Goal: Transaction & Acquisition: Purchase product/service

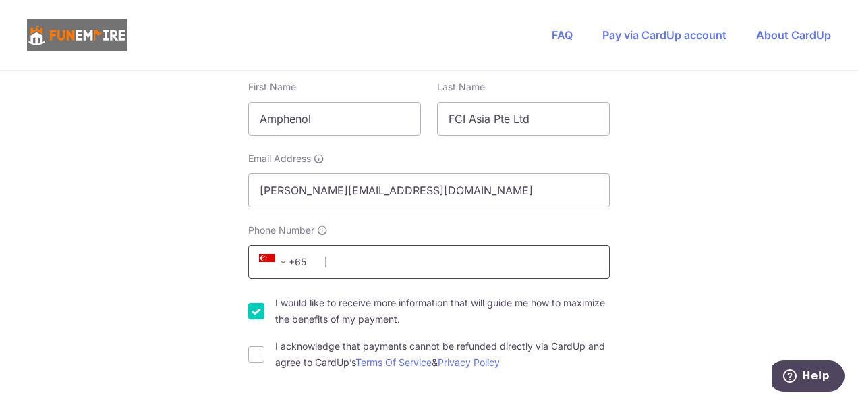
scroll to position [337, 0]
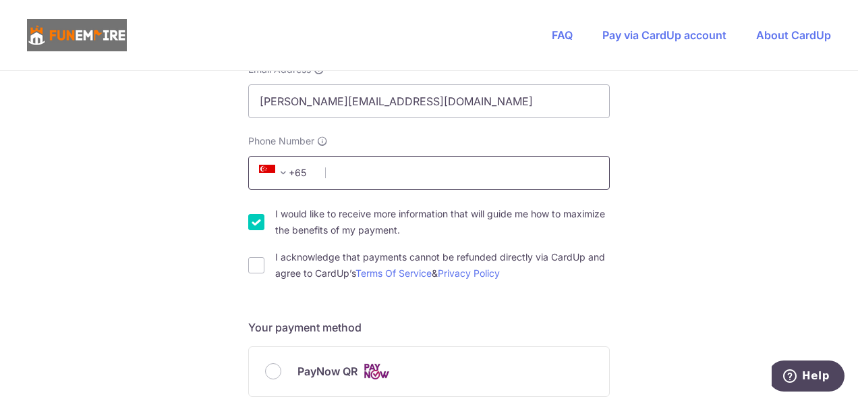
click at [337, 170] on input "Phone Number" at bounding box center [428, 173] width 361 height 34
type input "97339365"
click at [750, 224] on div "You are paying The Fun Empire Pte Ltd The Fun Empire Pte Ltd uses CardUp to acc…" at bounding box center [429, 392] width 858 height 1316
click at [254, 266] on input "I acknowledge that payments cannot be refunded directly via CardUp and agree to…" at bounding box center [256, 265] width 16 height 16
checkbox input "true"
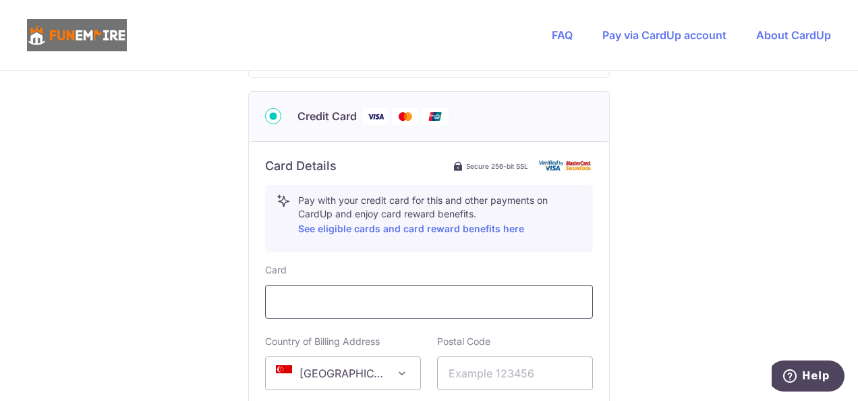
scroll to position [674, 0]
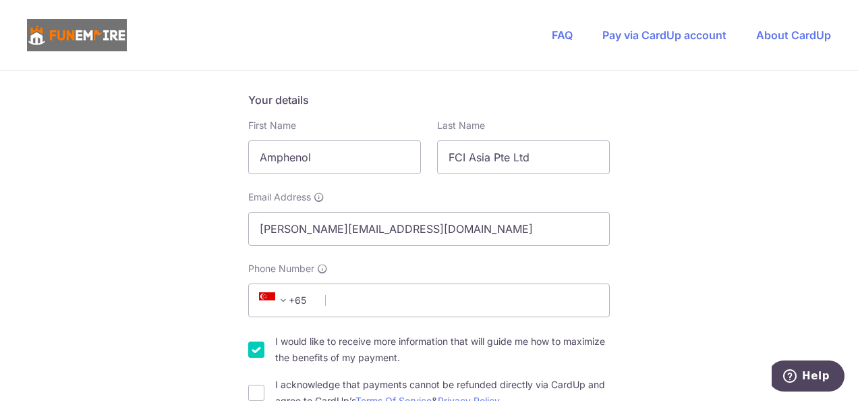
scroll to position [337, 0]
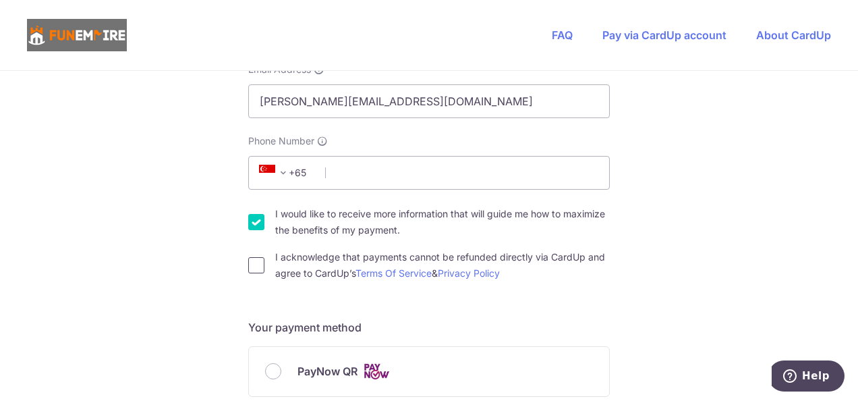
click at [254, 266] on input "I acknowledge that payments cannot be refunded directly via CardUp and agree to…" at bounding box center [256, 265] width 16 height 16
checkbox input "true"
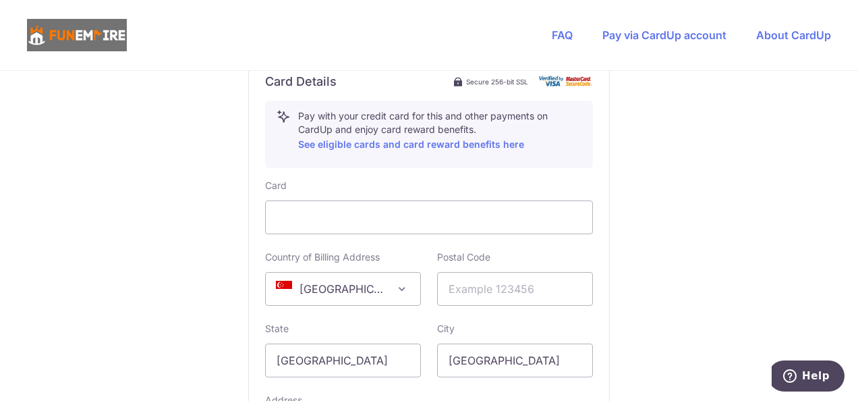
scroll to position [742, 0]
click at [401, 143] on link "See eligible cards and card reward benefits here" at bounding box center [411, 142] width 226 height 11
click at [459, 279] on input "text" at bounding box center [515, 287] width 156 height 34
type input "368328"
type input "[GEOGRAPHIC_DATA]"
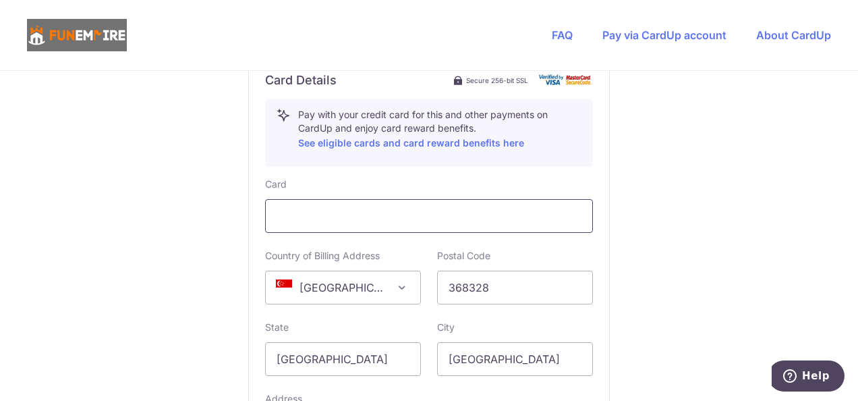
click at [515, 223] on div at bounding box center [429, 216] width 328 height 34
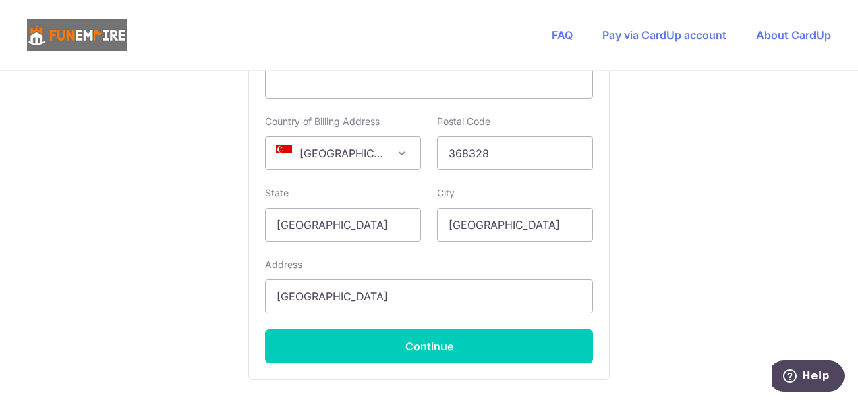
scroll to position [877, 0]
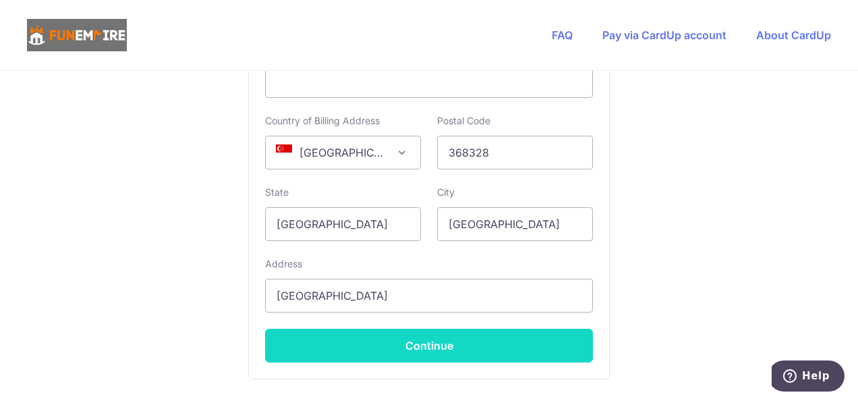
click at [428, 345] on button "Continue" at bounding box center [429, 345] width 328 height 34
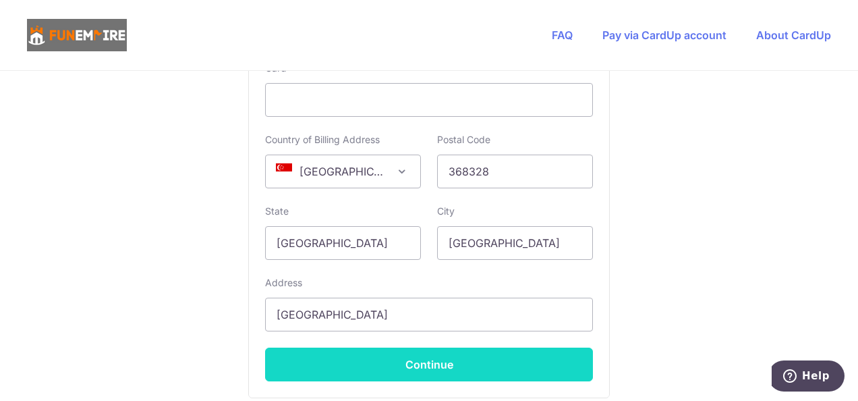
scroll to position [274, 0]
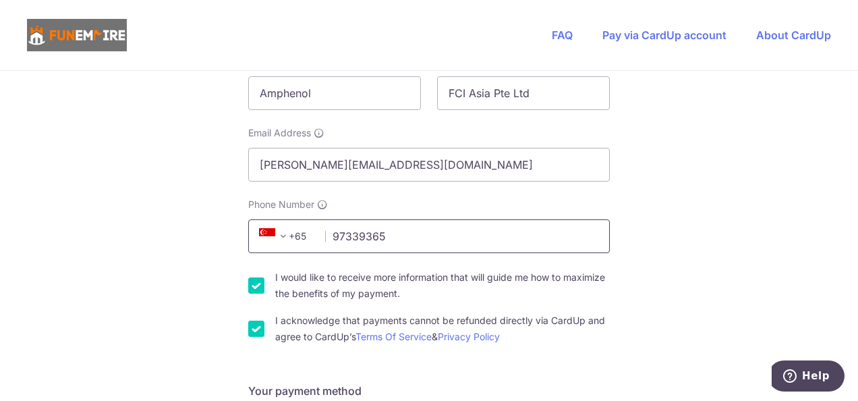
click at [556, 229] on input "97339365" at bounding box center [428, 236] width 361 height 34
click button "Generate PayNow QR" at bounding box center [0, 0] width 0 height 0
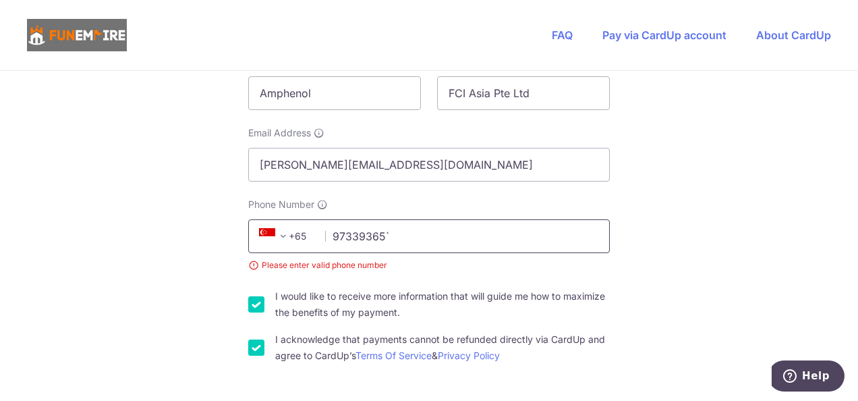
type input "97339365"
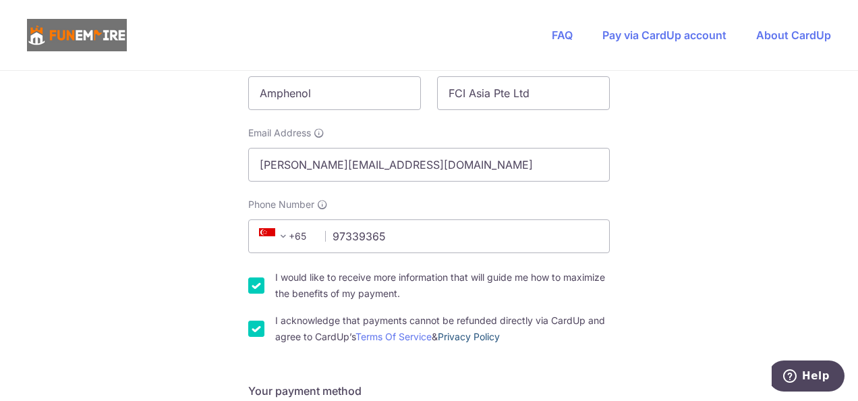
select select "65"
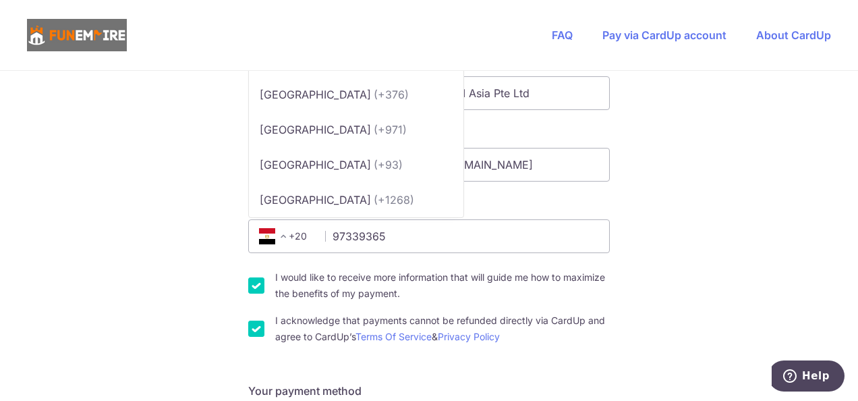
click at [303, 237] on span "+20" at bounding box center [285, 236] width 61 height 16
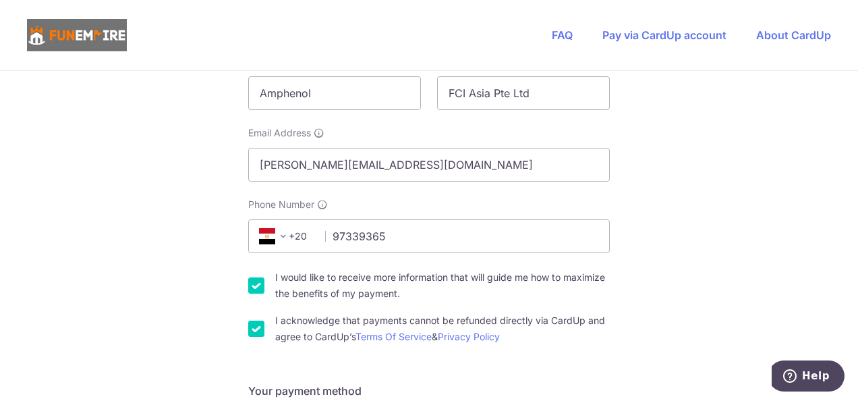
click at [291, 237] on span "+20" at bounding box center [285, 236] width 61 height 16
click at [281, 231] on span at bounding box center [283, 236] width 16 height 16
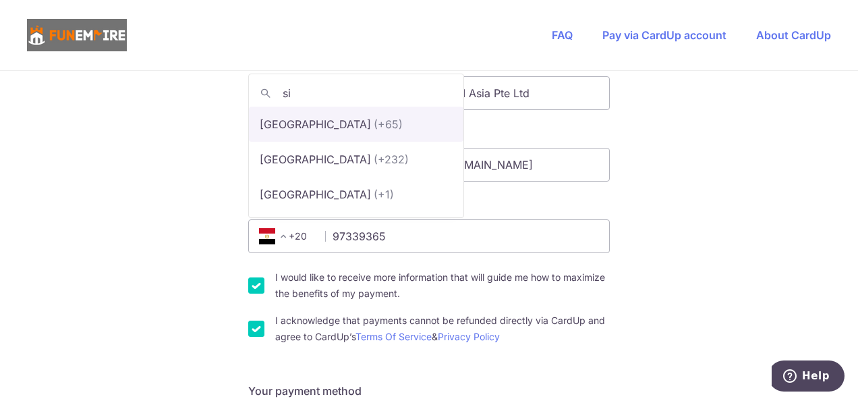
type input "si"
select select "199"
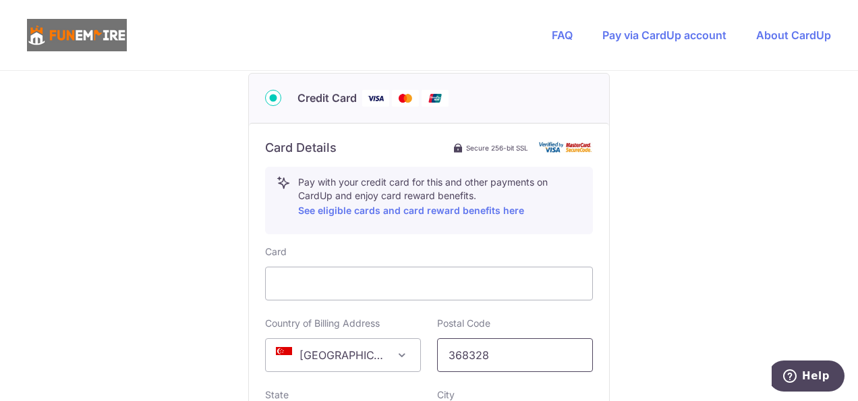
scroll to position [809, 0]
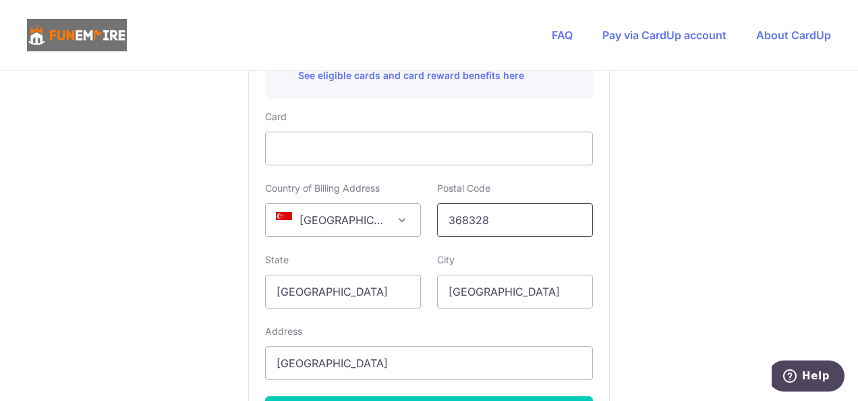
drag, startPoint x: 491, startPoint y: 213, endPoint x: 414, endPoint y: 207, distance: 77.1
click at [414, 207] on div "Country of Billing Address [GEOGRAPHIC_DATA] [GEOGRAPHIC_DATA] [GEOGRAPHIC_DATA…" at bounding box center [429, 208] width 344 height 55
type input "507011"
select select "65"
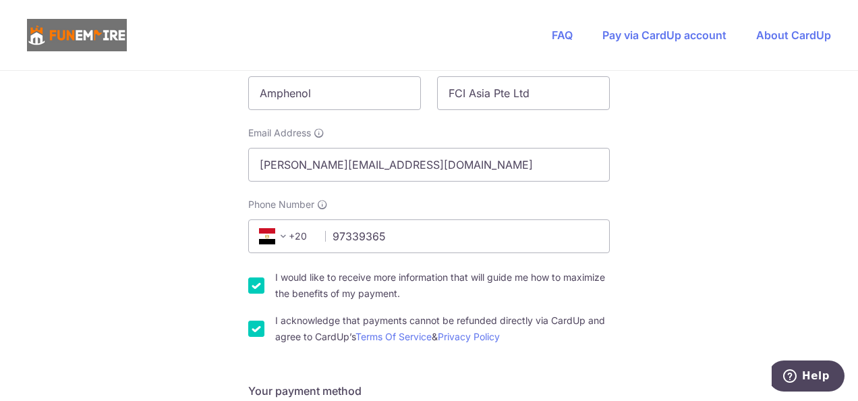
click at [291, 233] on span "+20" at bounding box center [285, 236] width 61 height 16
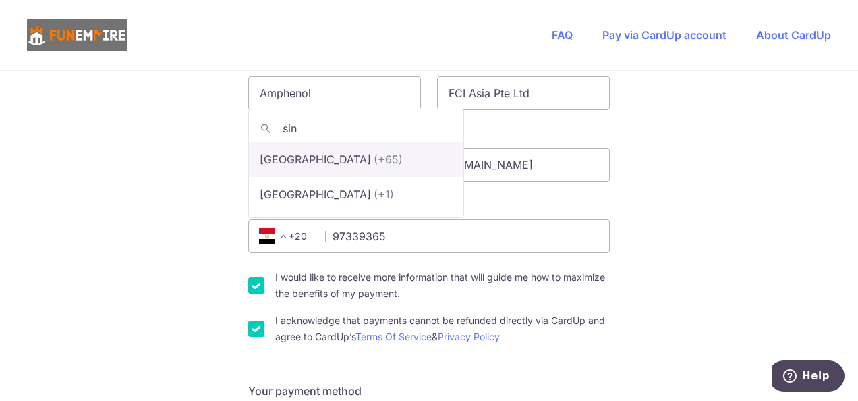
type input "sin"
select select "199"
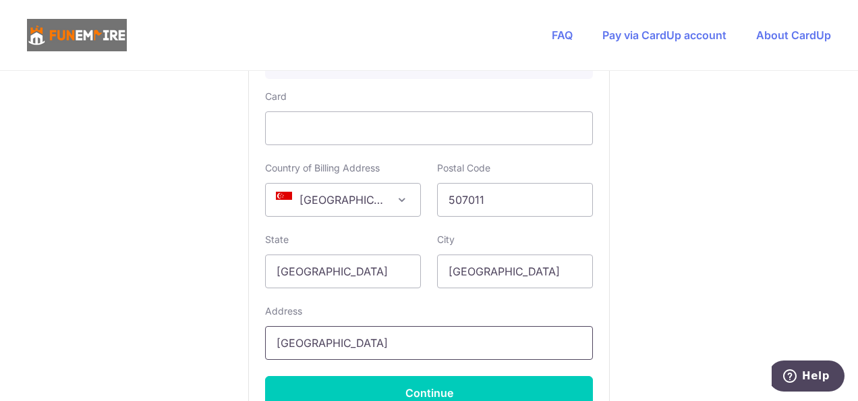
scroll to position [944, 0]
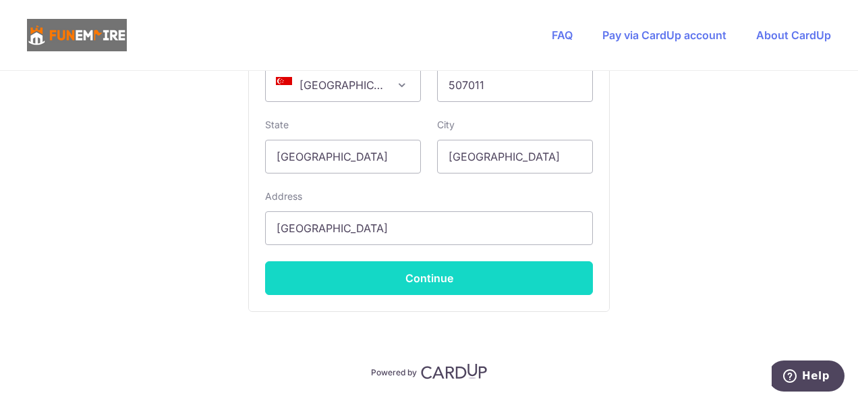
click at [432, 278] on button "Continue" at bounding box center [429, 278] width 328 height 34
type input "**** 5087"
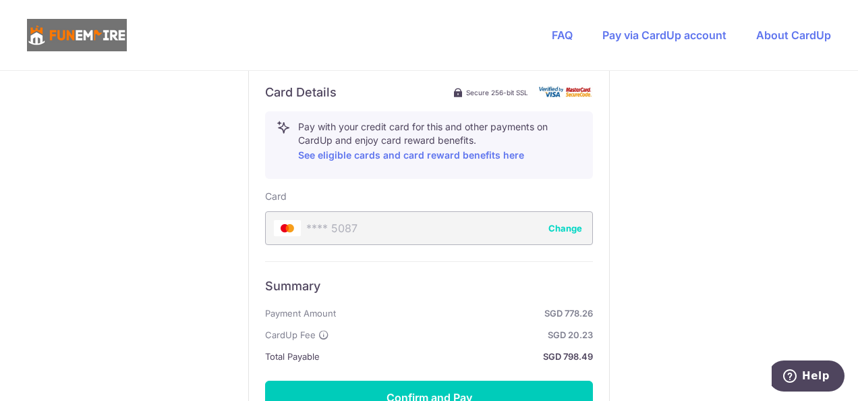
scroll to position [865, 0]
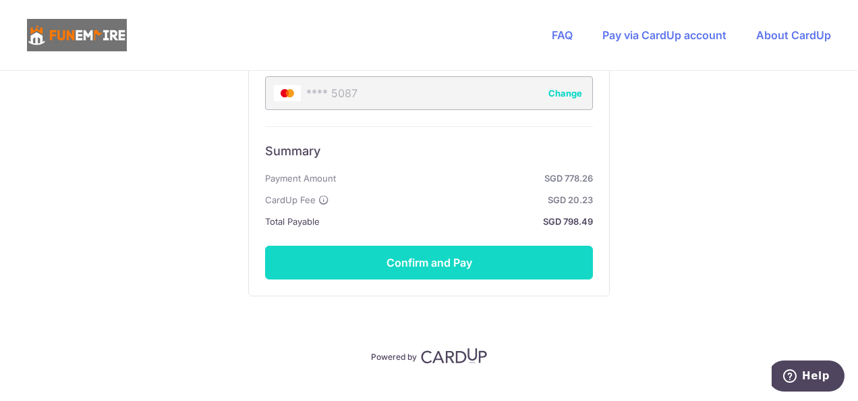
click at [463, 263] on button "Confirm and Pay" at bounding box center [429, 262] width 328 height 34
